Goal: Check status: Check status

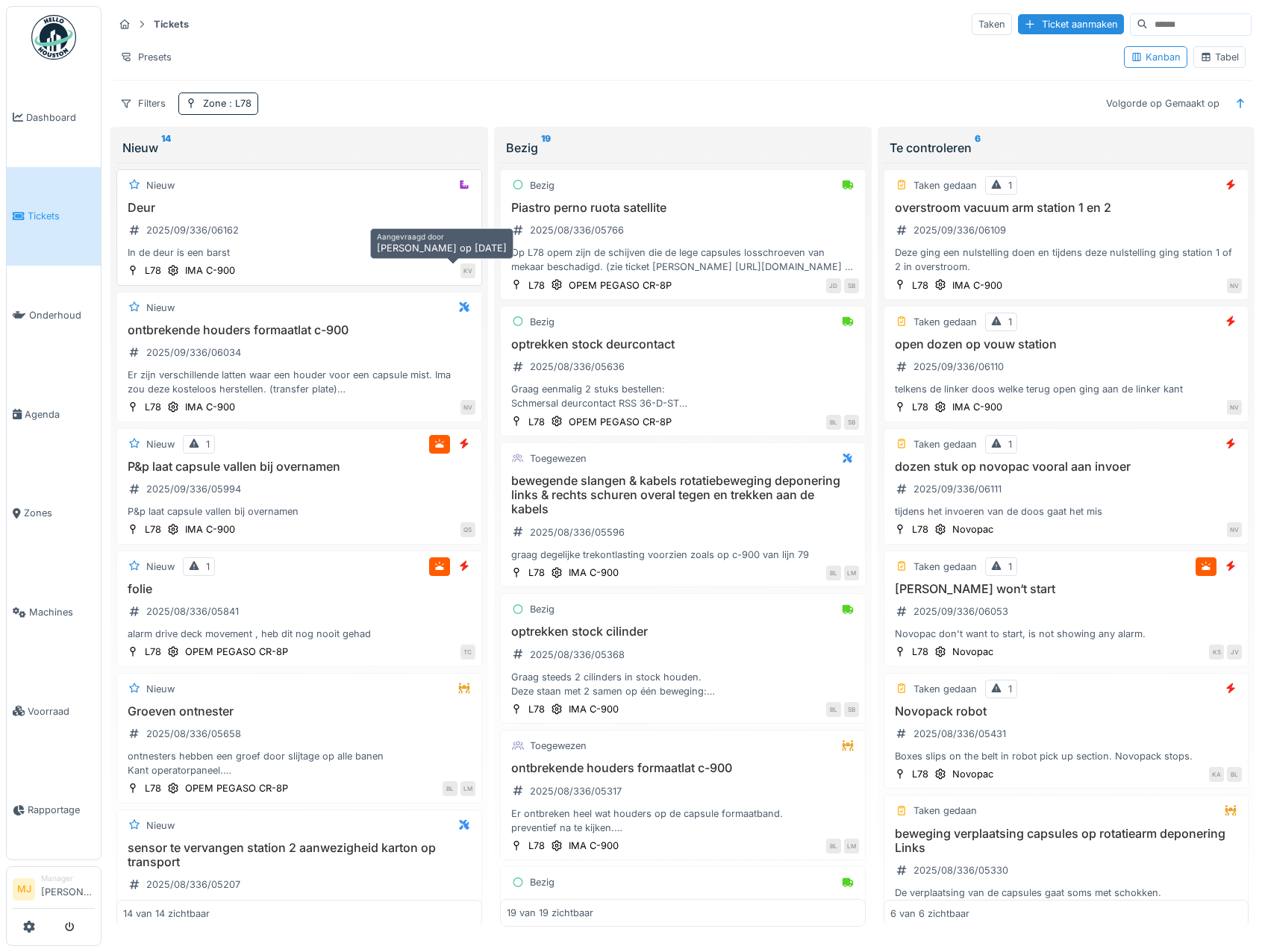
click at [400, 250] on div "In de deur is een barst" at bounding box center [299, 253] width 353 height 14
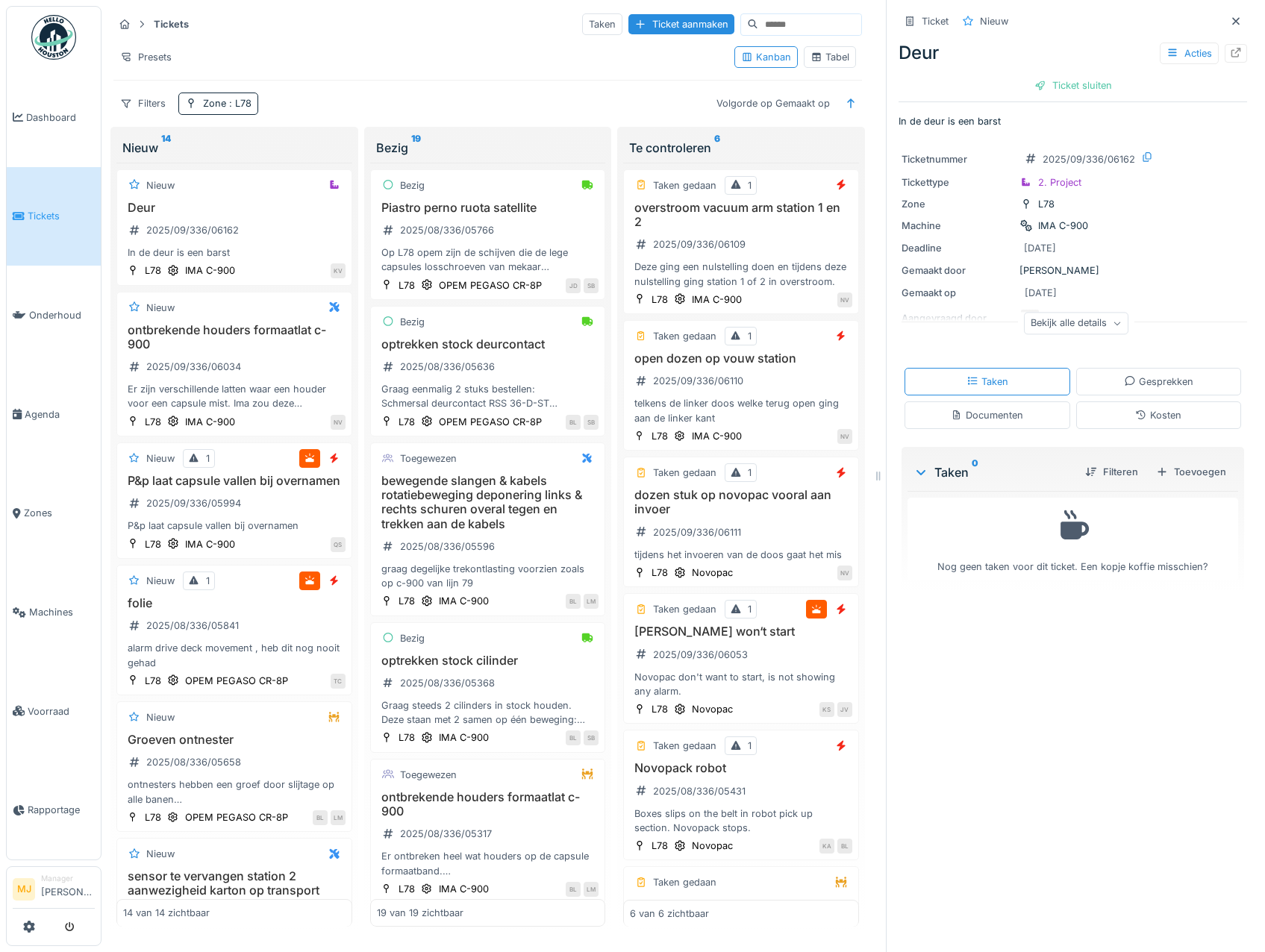
click at [1033, 324] on div "Bekijk alle details" at bounding box center [1076, 323] width 104 height 22
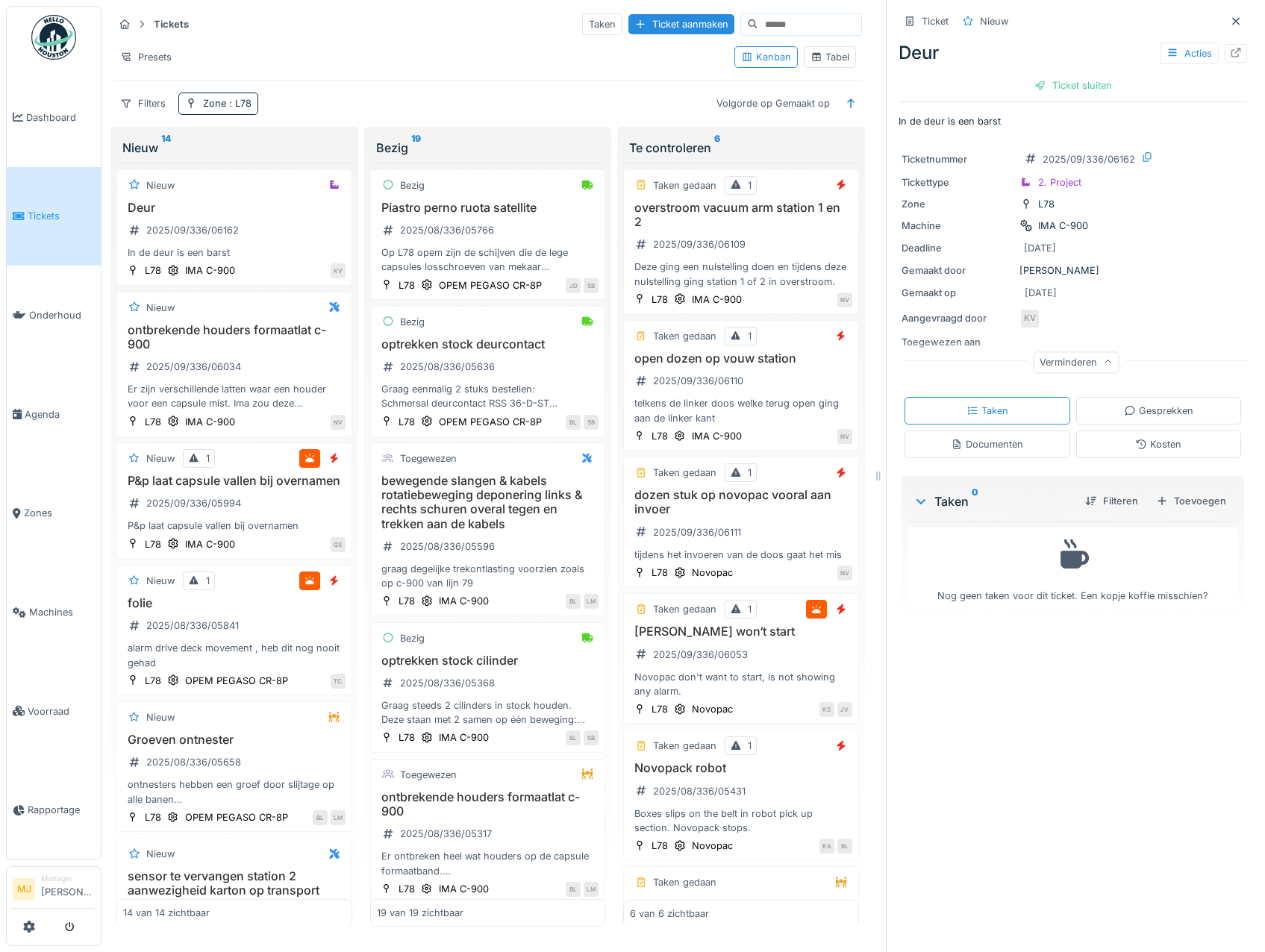
click at [978, 451] on div "Documenten" at bounding box center [987, 444] width 72 height 14
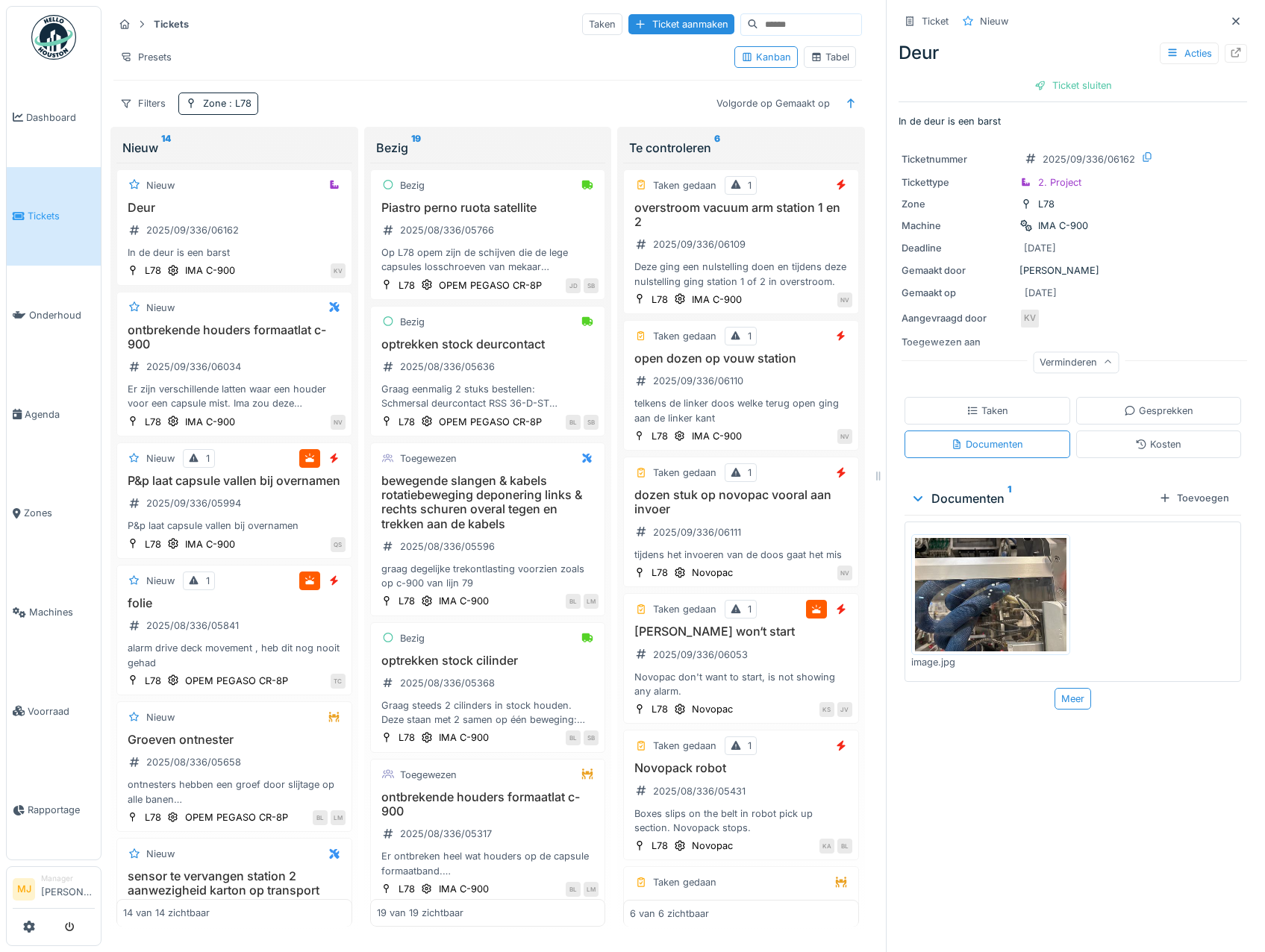
click at [981, 581] on img at bounding box center [990, 594] width 152 height 113
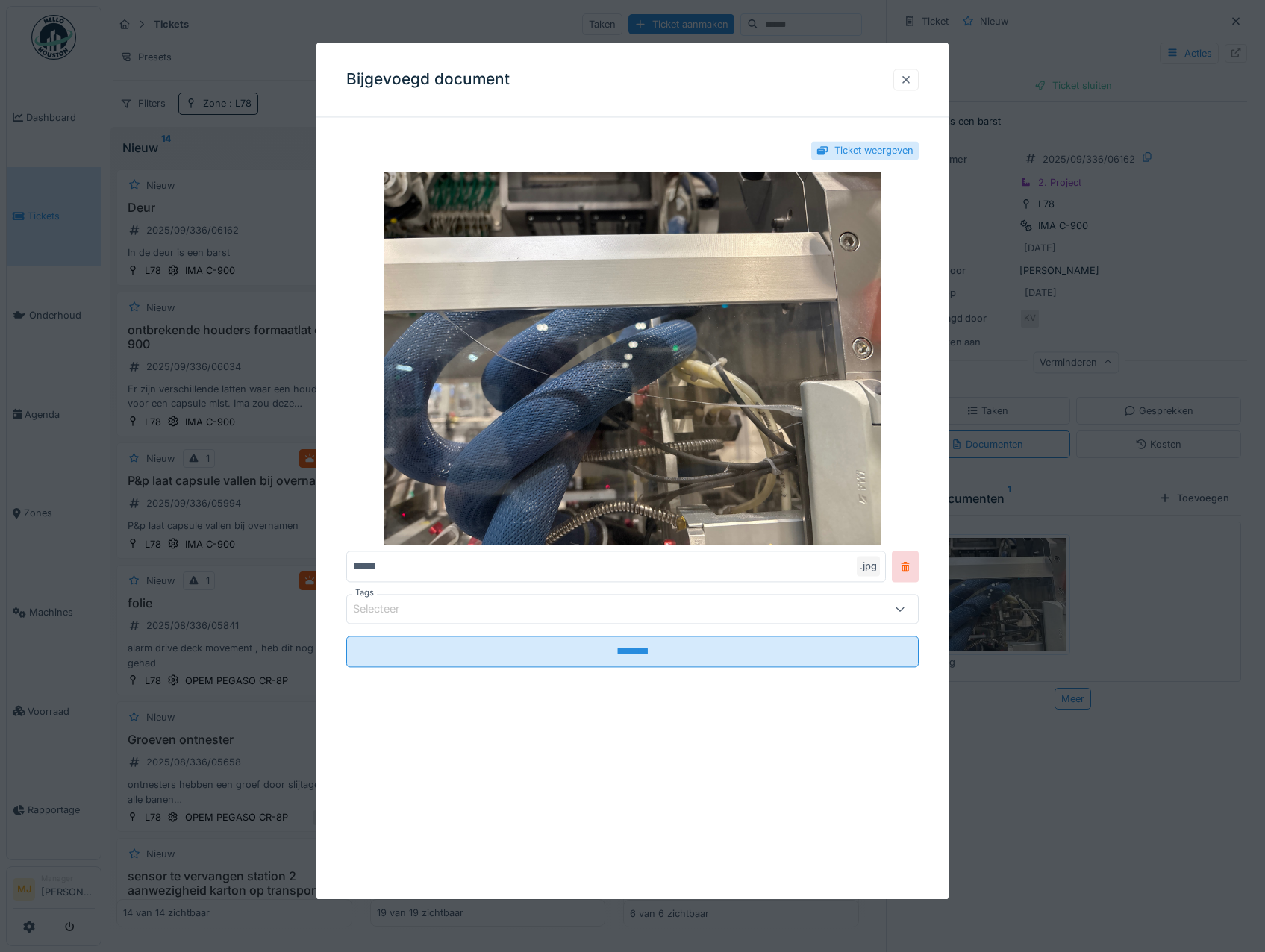
click at [909, 73] on div at bounding box center [905, 79] width 12 height 14
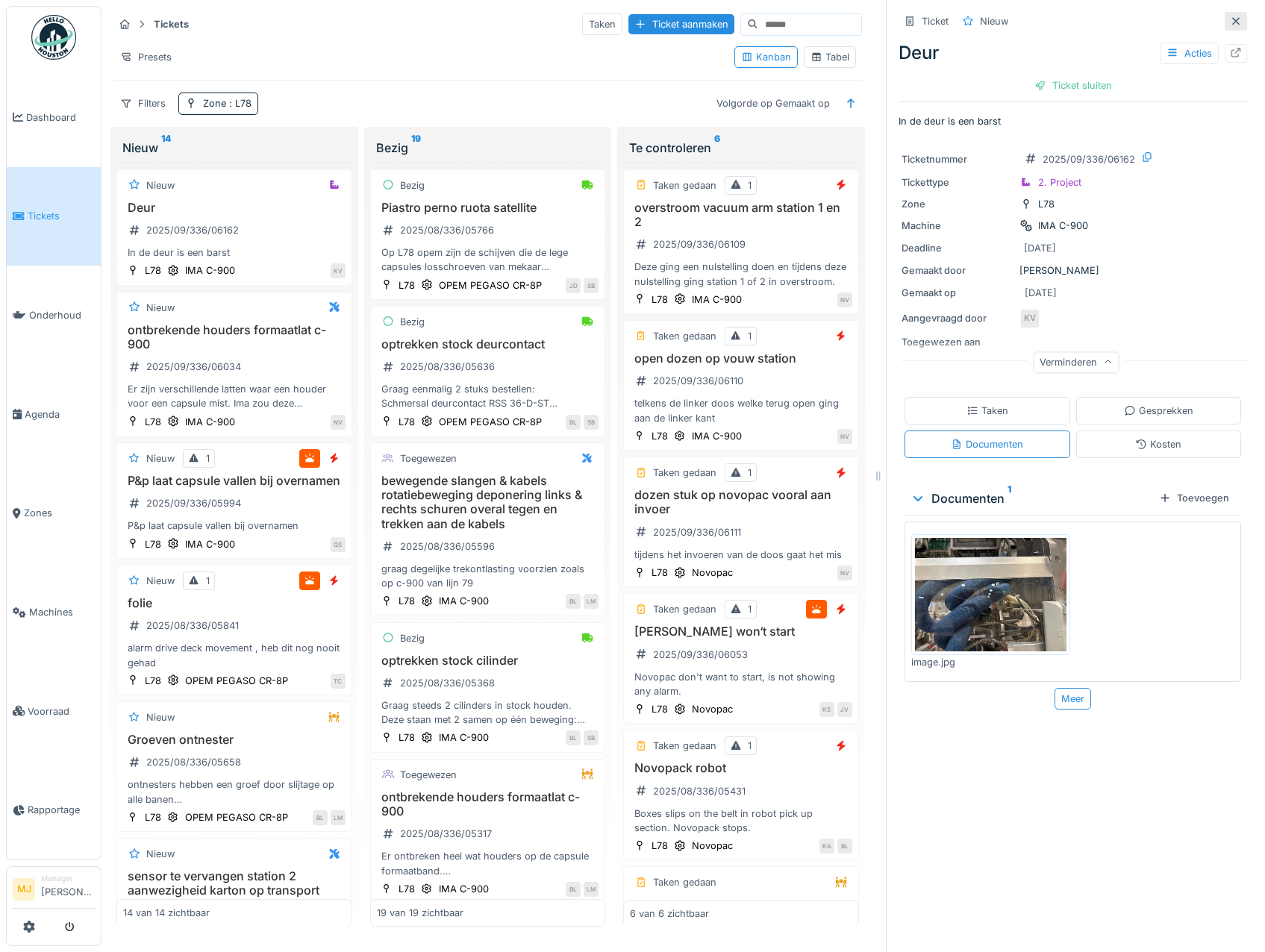
click at [1230, 14] on div at bounding box center [1235, 21] width 12 height 14
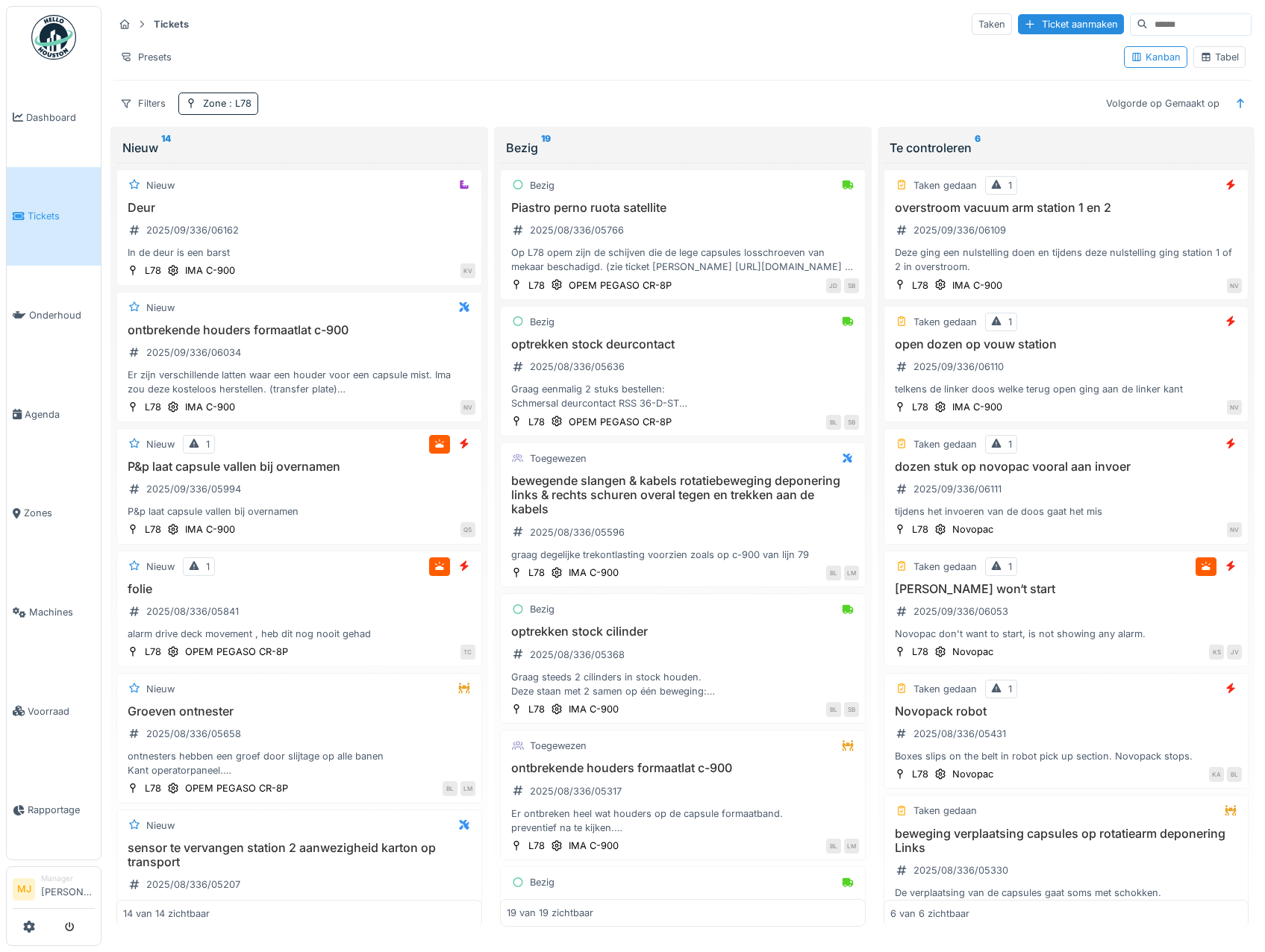
scroll to position [4, 0]
click at [23, 54] on ul "Dashboard Tickets Onderhoud Agenda Zones Machines Voorraad Rapportage" at bounding box center [54, 433] width 96 height 854
click at [38, 47] on img at bounding box center [53, 37] width 45 height 45
